Goal: Task Accomplishment & Management: Manage account settings

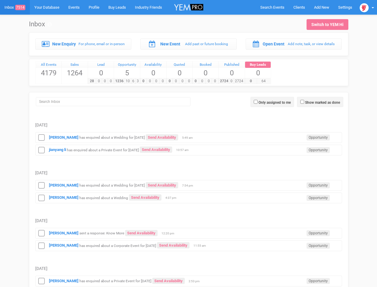
click at [188, 143] on td "jianyang li has enquired about a Private Event for [DATE] Send Availability Opp…" at bounding box center [188, 149] width 307 height 13
click at [272, 7] on span "Search Events" at bounding box center [272, 7] width 24 height 4
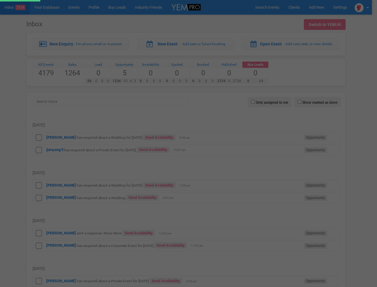
click at [272, 102] on div at bounding box center [188, 143] width 377 height 287
